Goal: Find specific page/section: Find specific page/section

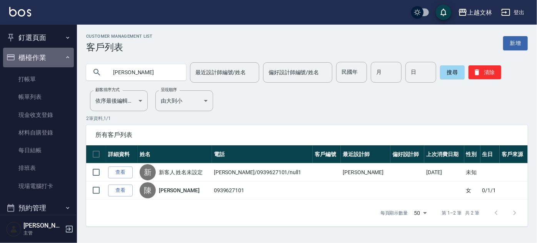
click at [49, 57] on button "櫃檯作業" at bounding box center [38, 58] width 71 height 20
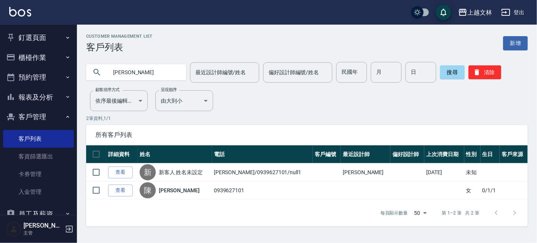
click at [53, 119] on button "客戶管理" at bounding box center [38, 117] width 71 height 20
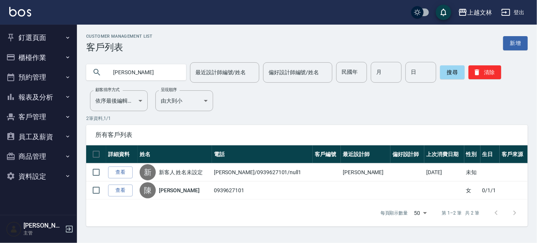
click at [39, 57] on button "櫃檯作業" at bounding box center [38, 58] width 71 height 20
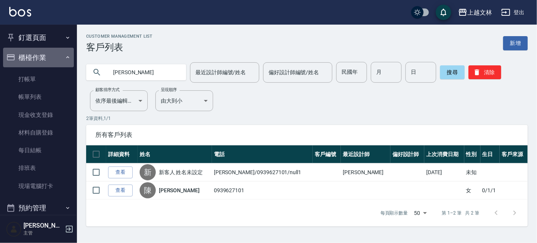
click at [45, 58] on button "櫃檯作業" at bounding box center [38, 58] width 71 height 20
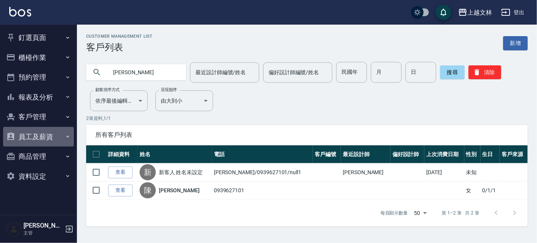
click at [62, 138] on button "員工及薪資" at bounding box center [38, 137] width 71 height 20
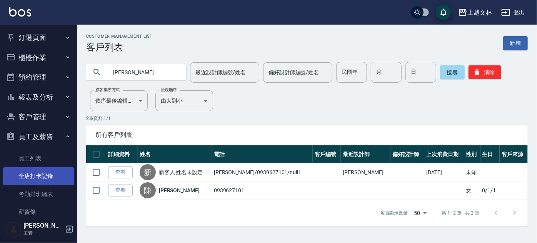
click at [56, 175] on link "全店打卡記錄" at bounding box center [38, 176] width 71 height 18
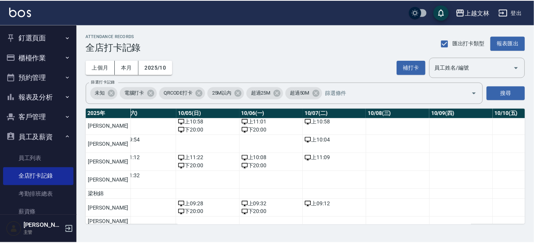
scroll to position [42, 275]
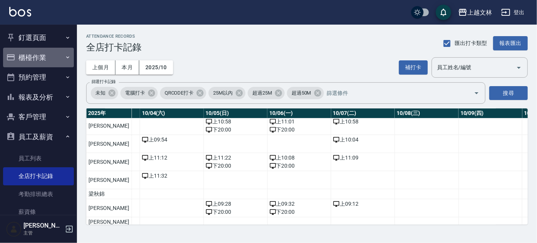
click at [60, 61] on button "櫃檯作業" at bounding box center [38, 58] width 71 height 20
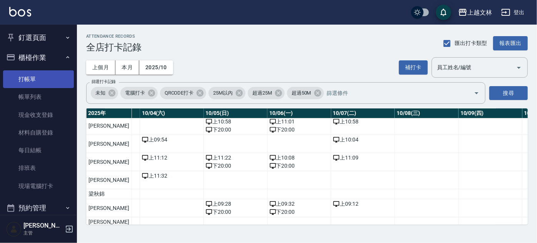
click at [55, 77] on link "打帳單" at bounding box center [38, 79] width 71 height 18
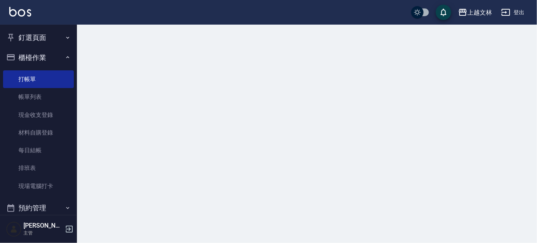
click at [54, 64] on button "櫃檯作業" at bounding box center [38, 58] width 71 height 20
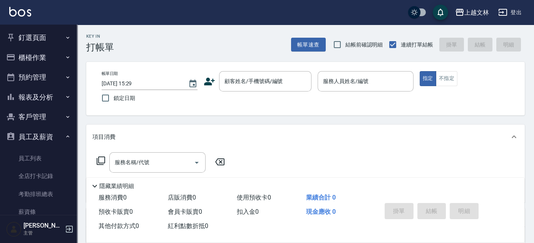
click at [54, 130] on button "員工及薪資" at bounding box center [38, 137] width 71 height 20
